Goal: Task Accomplishment & Management: Manage account settings

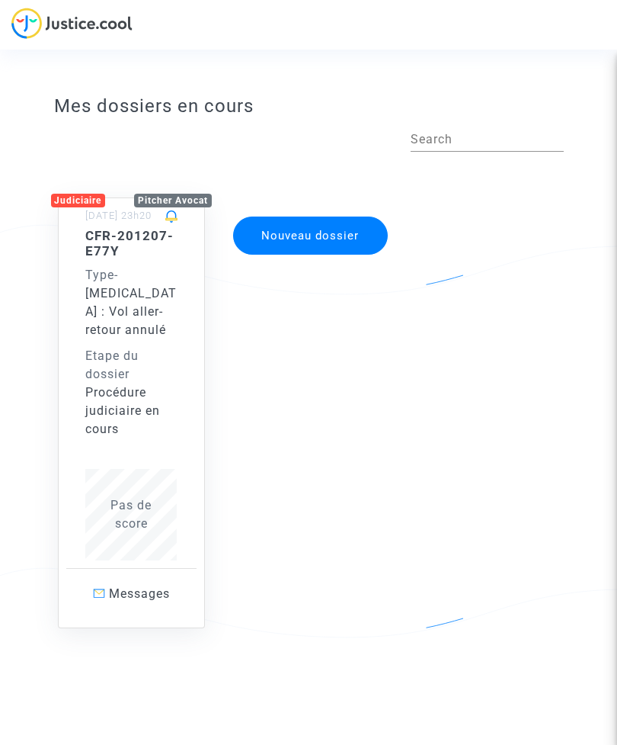
click at [145, 594] on span "Messages" at bounding box center [139, 593] width 61 height 14
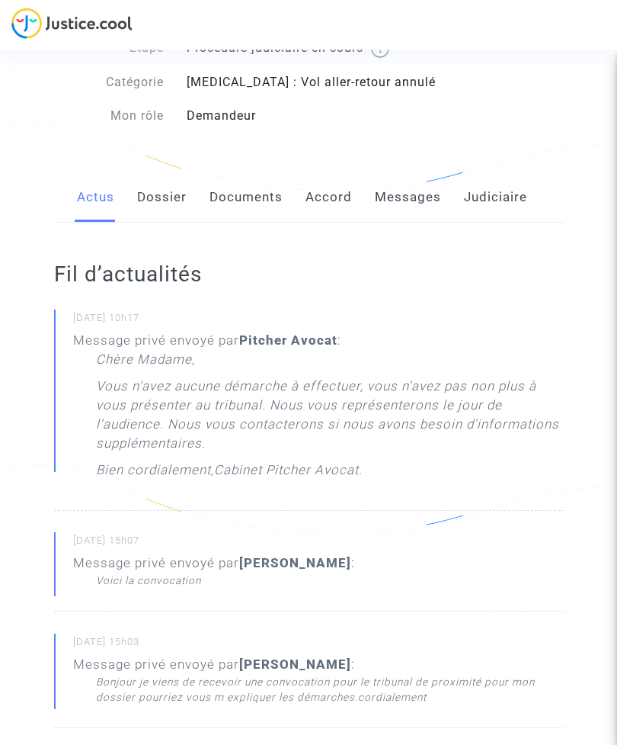
scroll to position [102, 0]
click at [165, 192] on link "Dossier" at bounding box center [162, 198] width 50 height 50
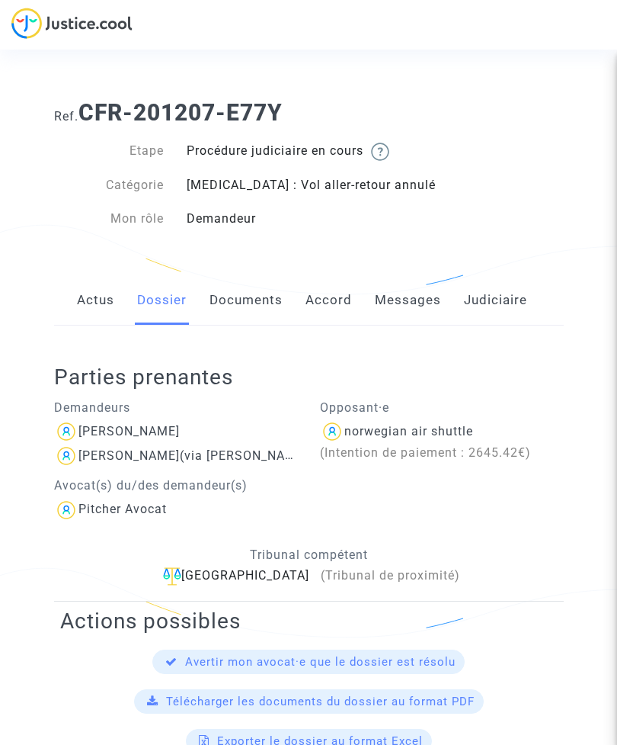
click at [252, 297] on link "Documents" at bounding box center [246, 300] width 73 height 50
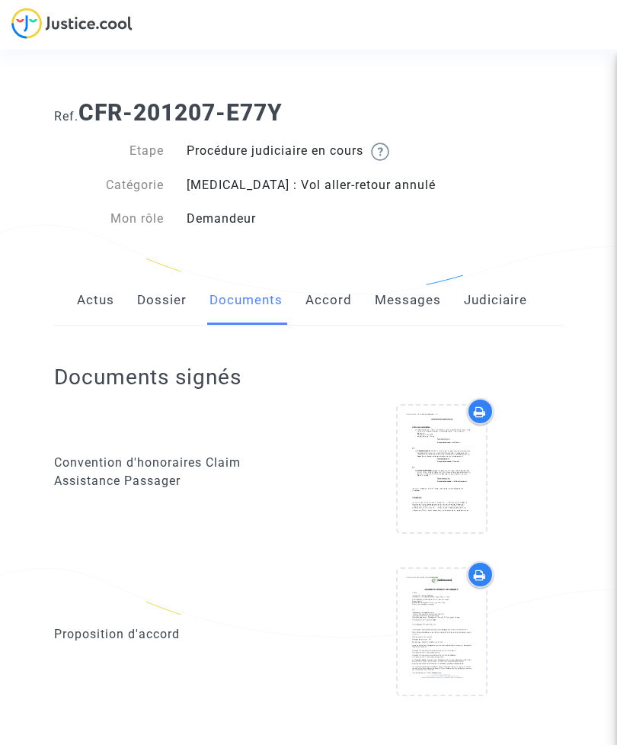
click at [329, 300] on link "Accord" at bounding box center [329, 300] width 46 height 50
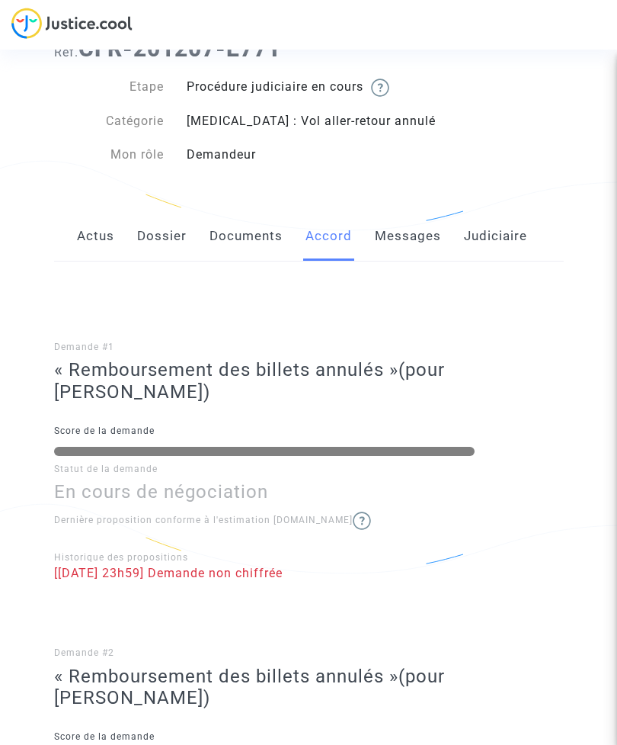
scroll to position [53, 0]
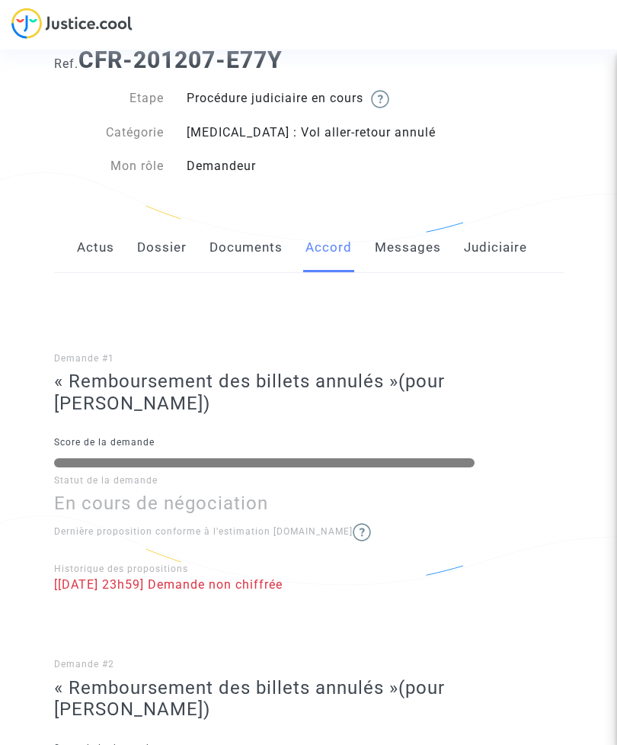
click at [419, 248] on link "Messages" at bounding box center [408, 248] width 66 height 50
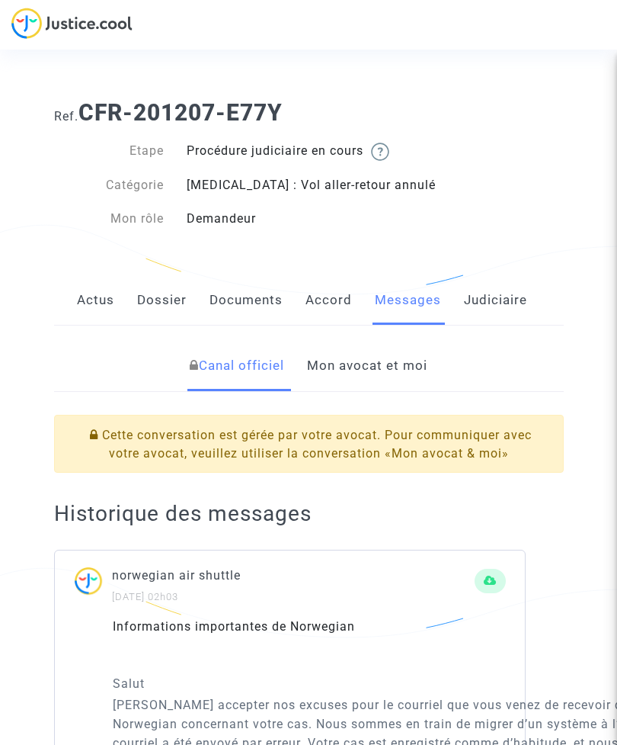
click at [414, 363] on link "Mon avocat et moi" at bounding box center [367, 366] width 120 height 50
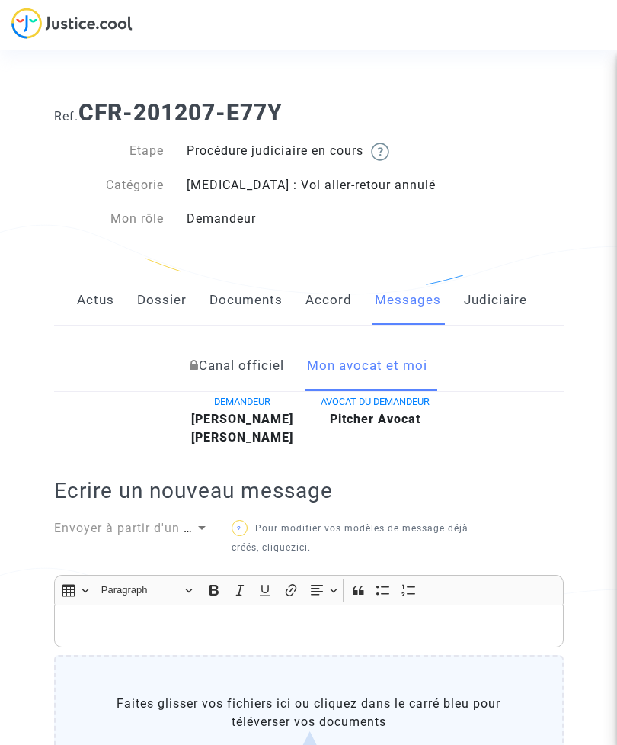
click at [502, 303] on link "Judiciaire" at bounding box center [495, 300] width 63 height 50
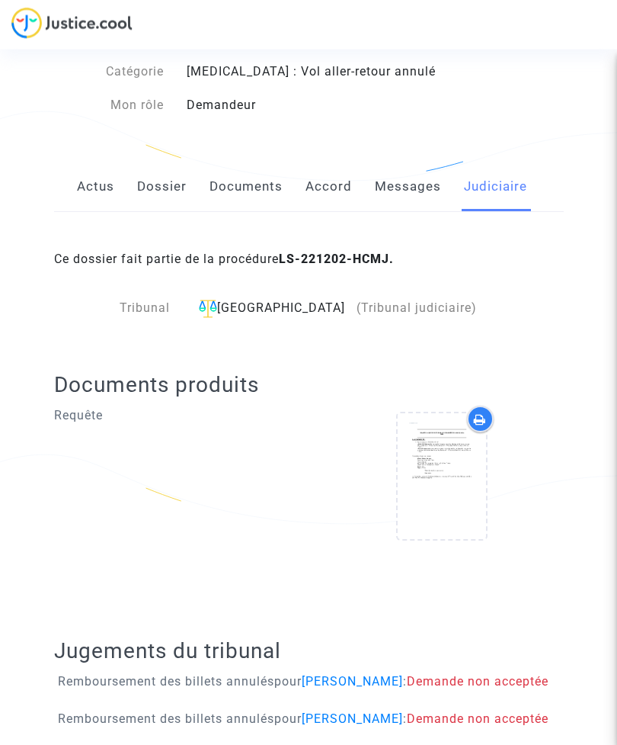
scroll to position [115, 0]
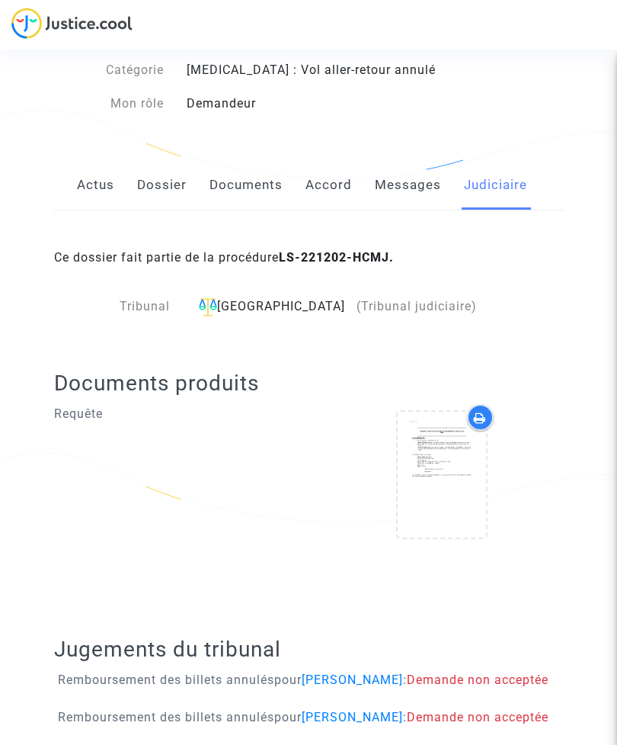
click at [451, 464] on icon at bounding box center [442, 474] width 50 height 49
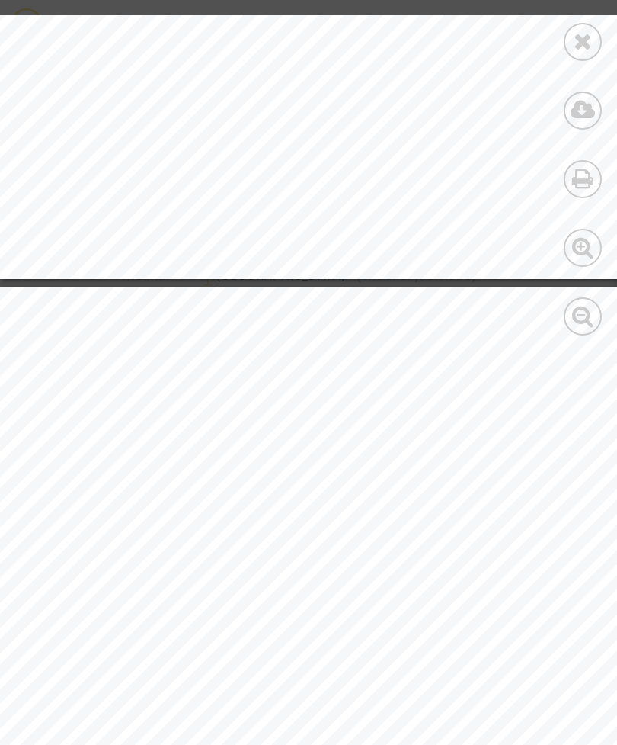
scroll to position [150, 0]
